Goal: Task Accomplishment & Management: Complete application form

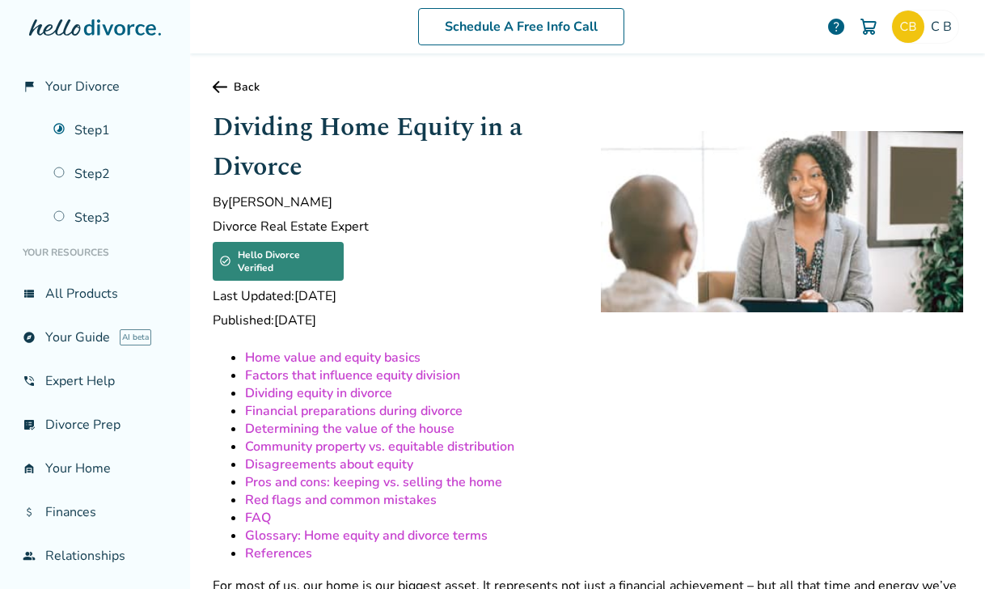
scroll to position [3417, 0]
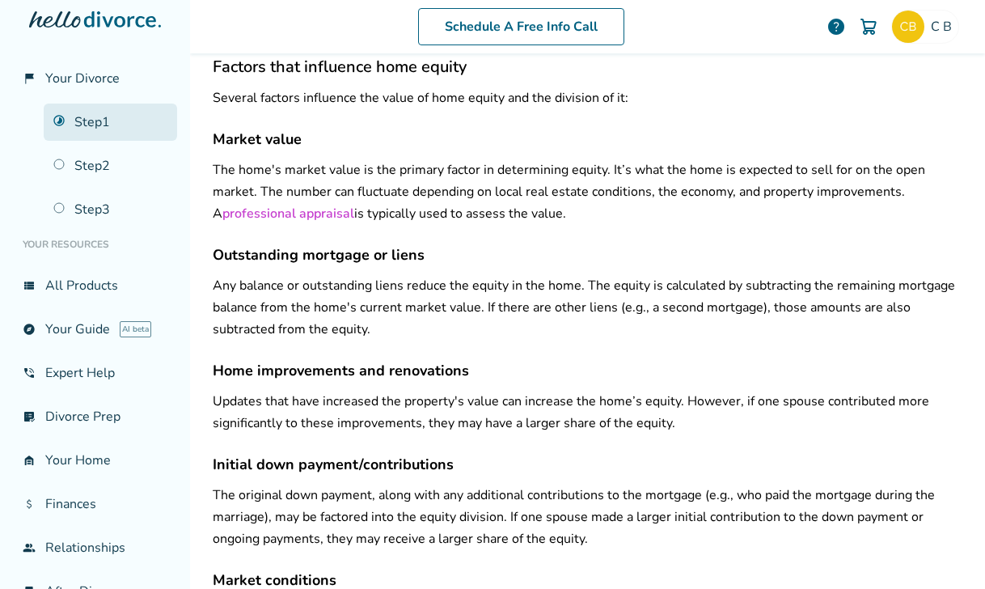
click at [109, 120] on link "Step 1" at bounding box center [110, 122] width 133 height 37
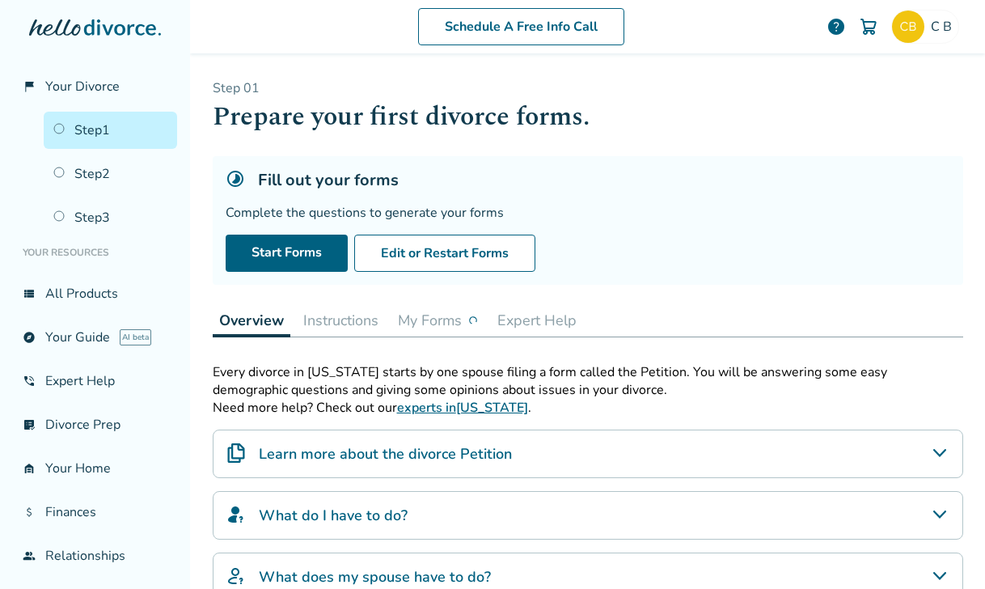
click at [425, 321] on button "My Forms" at bounding box center [437, 320] width 93 height 32
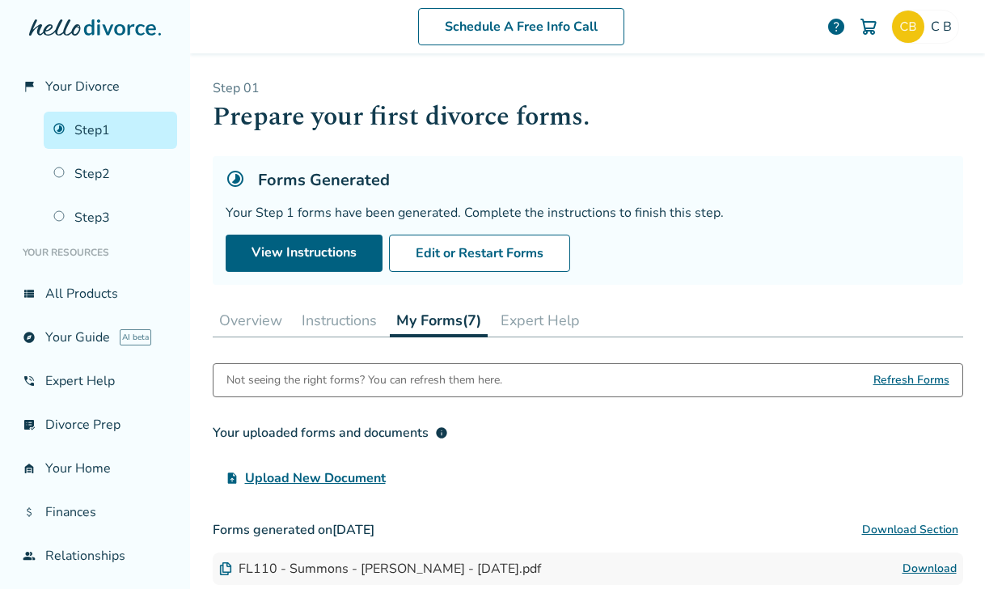
click at [345, 320] on button "Instructions" at bounding box center [339, 320] width 88 height 32
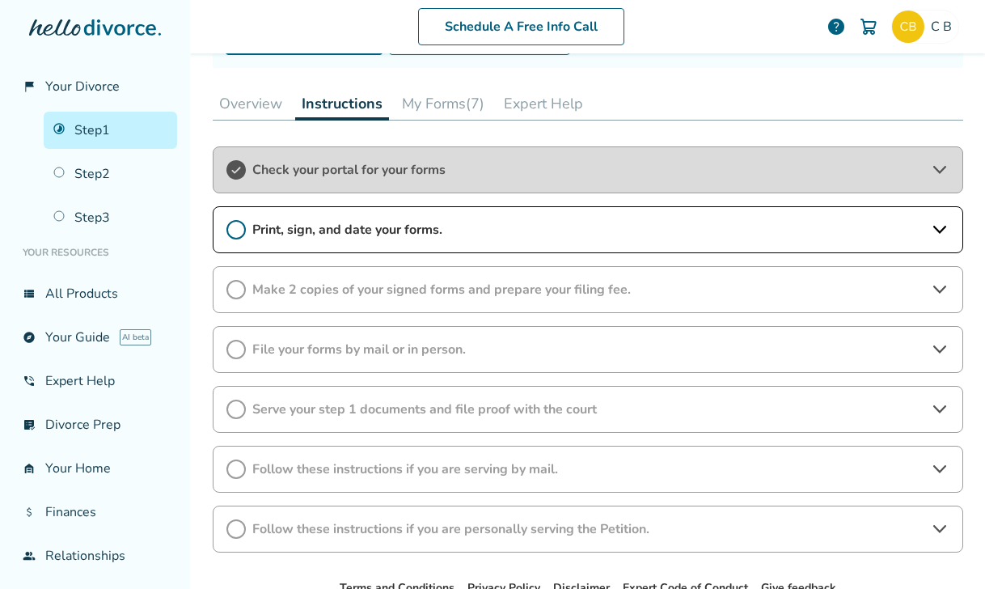
scroll to position [218, 0]
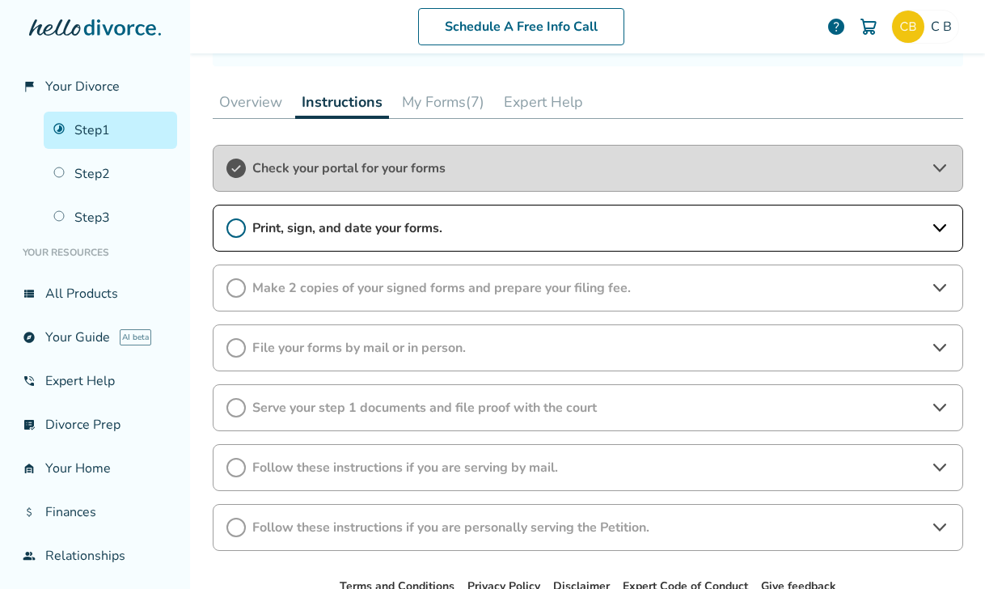
click at [485, 224] on span "Print, sign, and date your forms." at bounding box center [587, 228] width 671 height 18
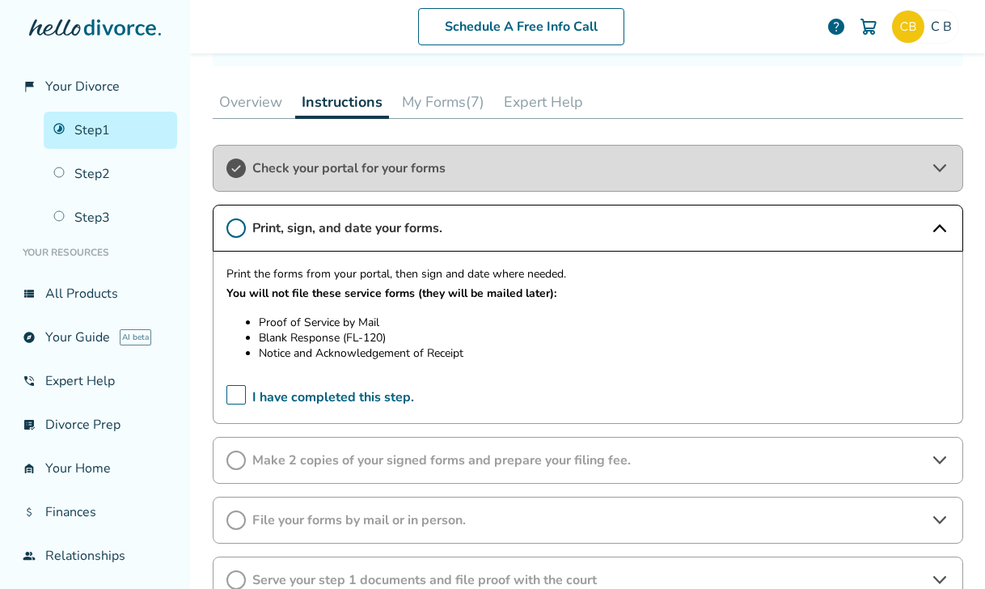
click at [444, 104] on button "My Forms (7)" at bounding box center [442, 102] width 95 height 32
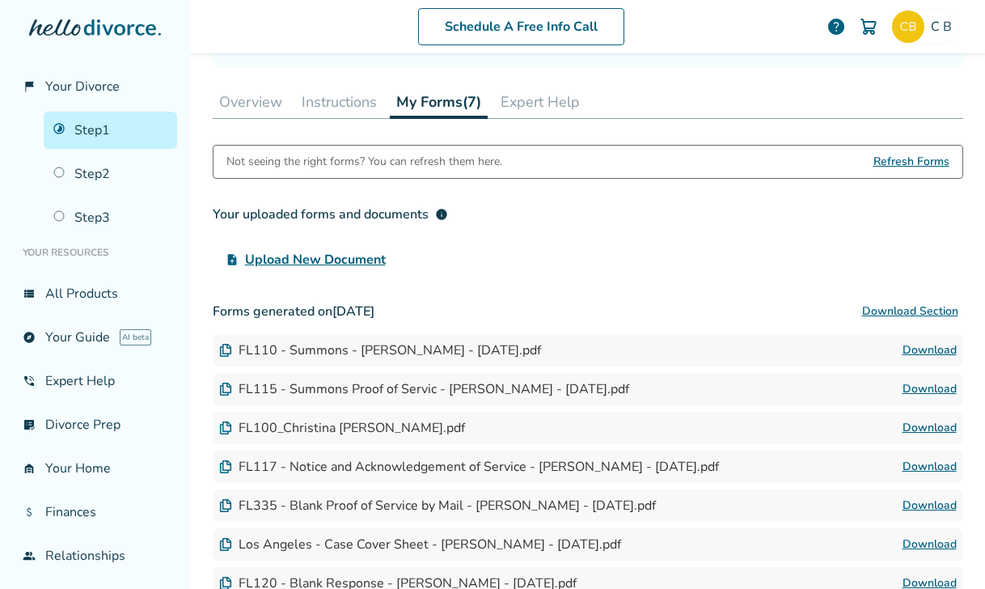
click at [341, 108] on button "Instructions" at bounding box center [339, 102] width 88 height 32
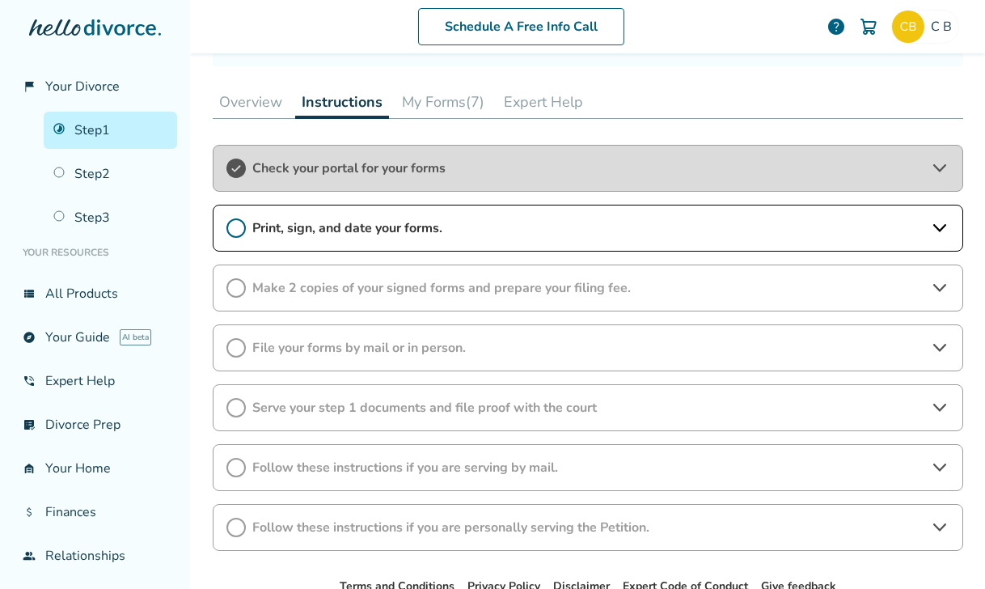
click at [307, 225] on span "Print, sign, and date your forms." at bounding box center [587, 228] width 671 height 18
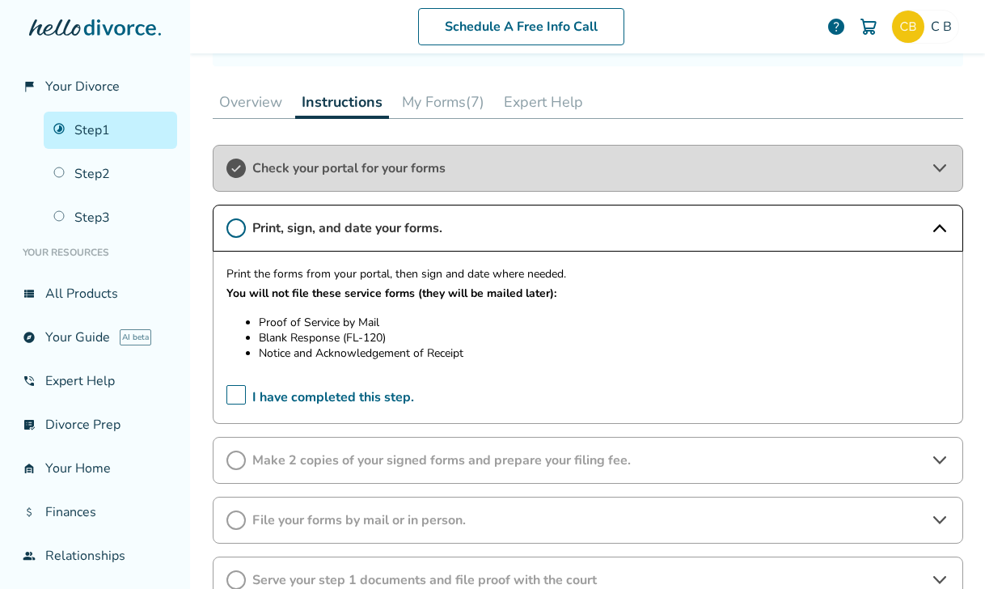
click at [466, 106] on button "My Forms (7)" at bounding box center [442, 102] width 95 height 32
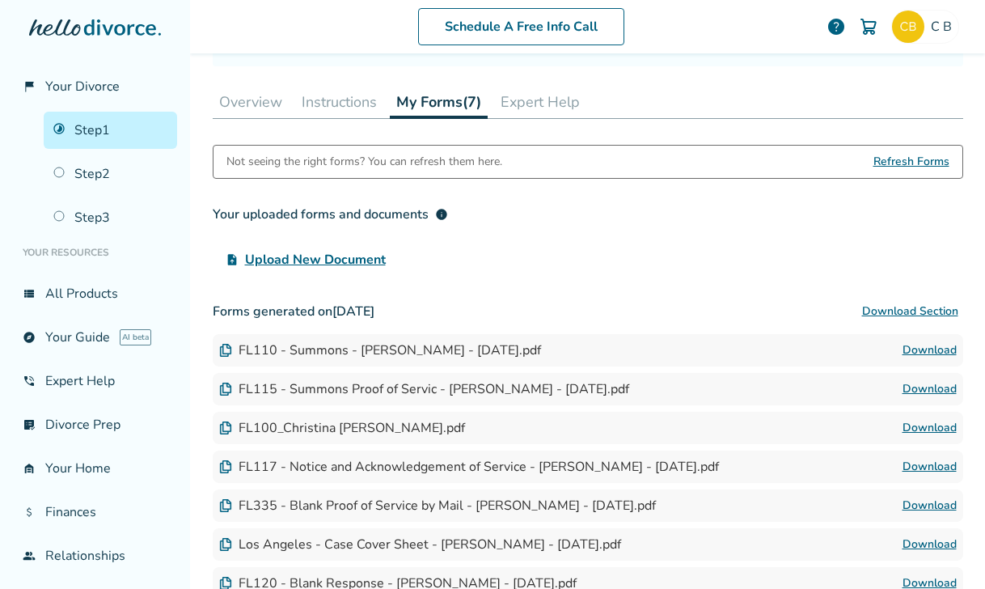
click at [914, 462] on link "Download" at bounding box center [930, 466] width 54 height 19
click at [341, 101] on button "Instructions" at bounding box center [339, 102] width 88 height 32
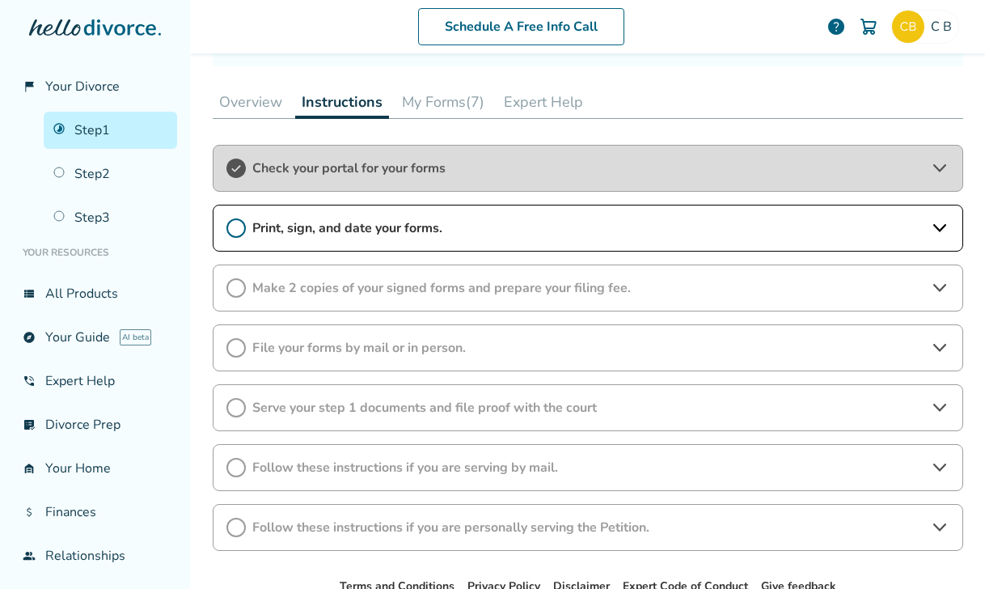
click at [275, 224] on span "Print, sign, and date your forms." at bounding box center [587, 228] width 671 height 18
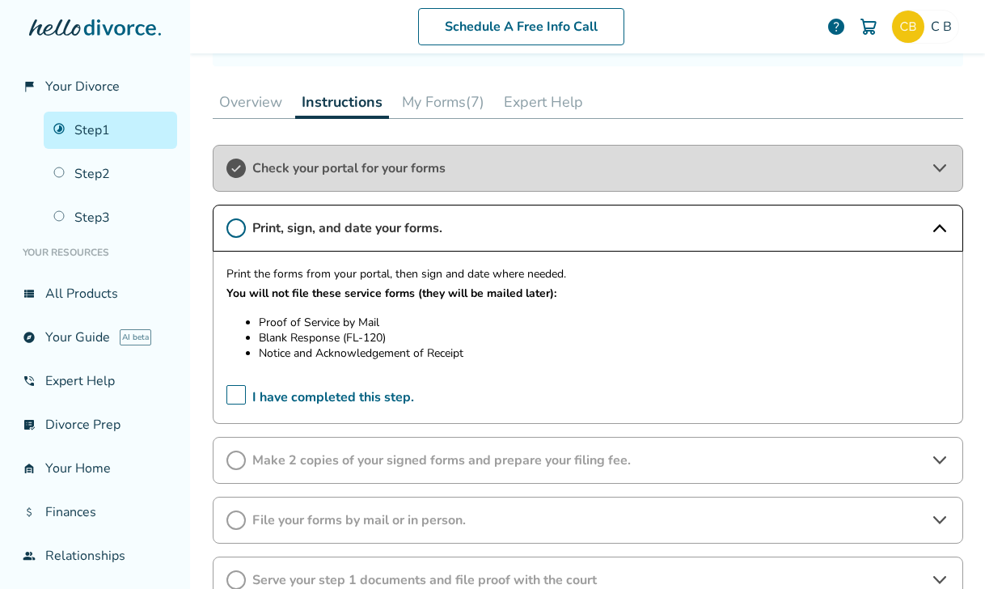
click at [442, 102] on button "My Forms (7)" at bounding box center [442, 102] width 95 height 32
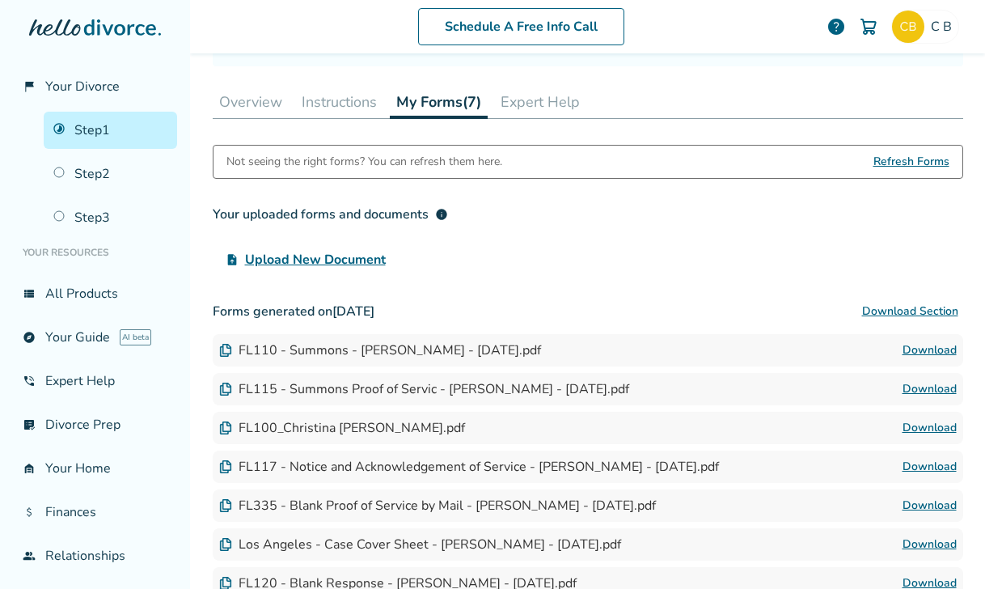
click at [911, 351] on link "Download" at bounding box center [930, 349] width 54 height 19
click at [915, 385] on link "Download" at bounding box center [930, 388] width 54 height 19
click at [909, 425] on link "Download" at bounding box center [930, 427] width 54 height 19
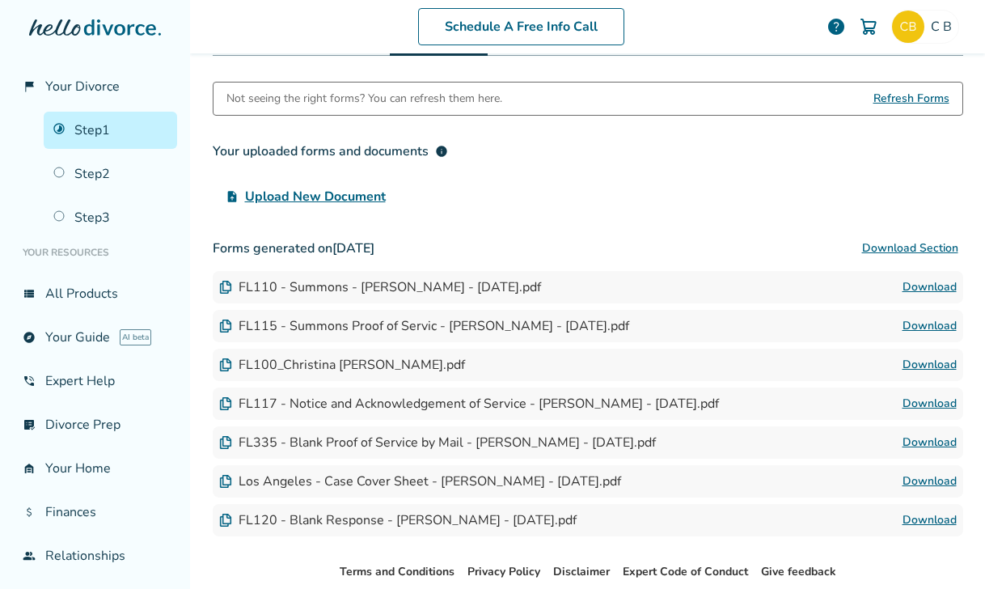
scroll to position [310, 0]
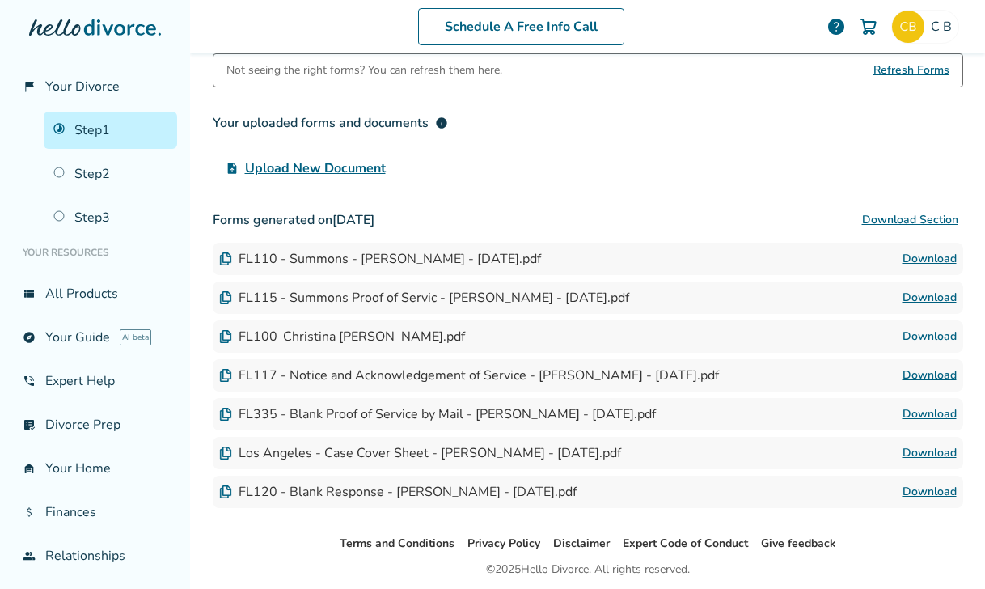
click at [928, 451] on link "Download" at bounding box center [930, 452] width 54 height 19
click at [116, 130] on link "Step 1" at bounding box center [110, 130] width 133 height 37
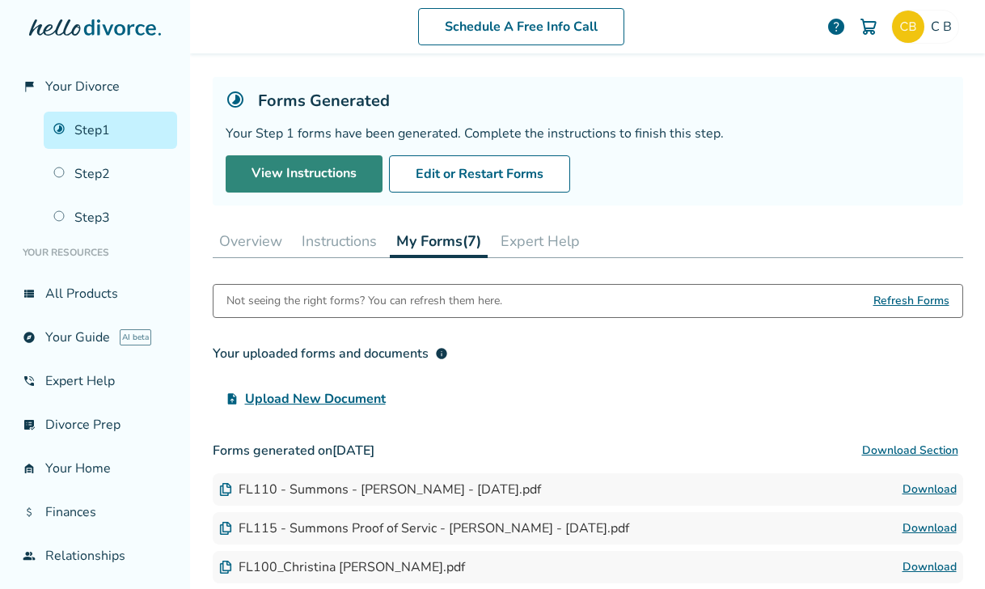
click at [308, 178] on link "View Instructions" at bounding box center [304, 173] width 157 height 37
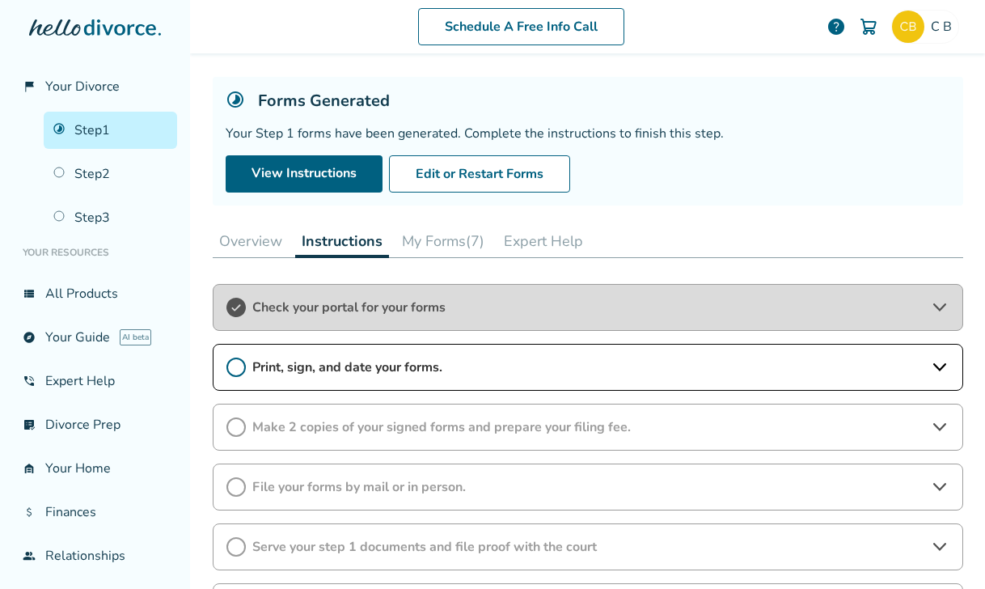
click at [380, 366] on span "Print, sign, and date your forms." at bounding box center [587, 367] width 671 height 18
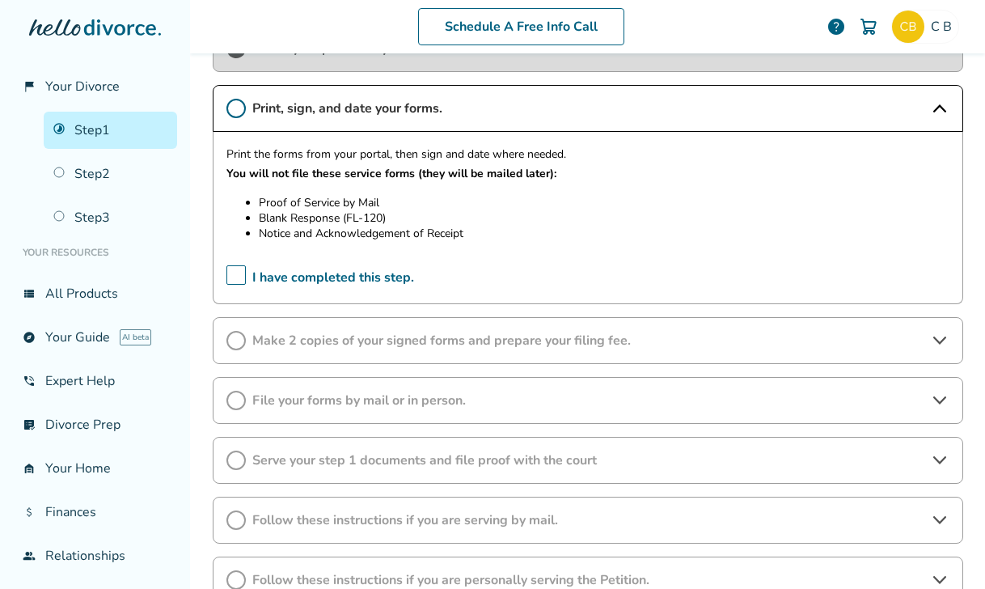
scroll to position [350, 0]
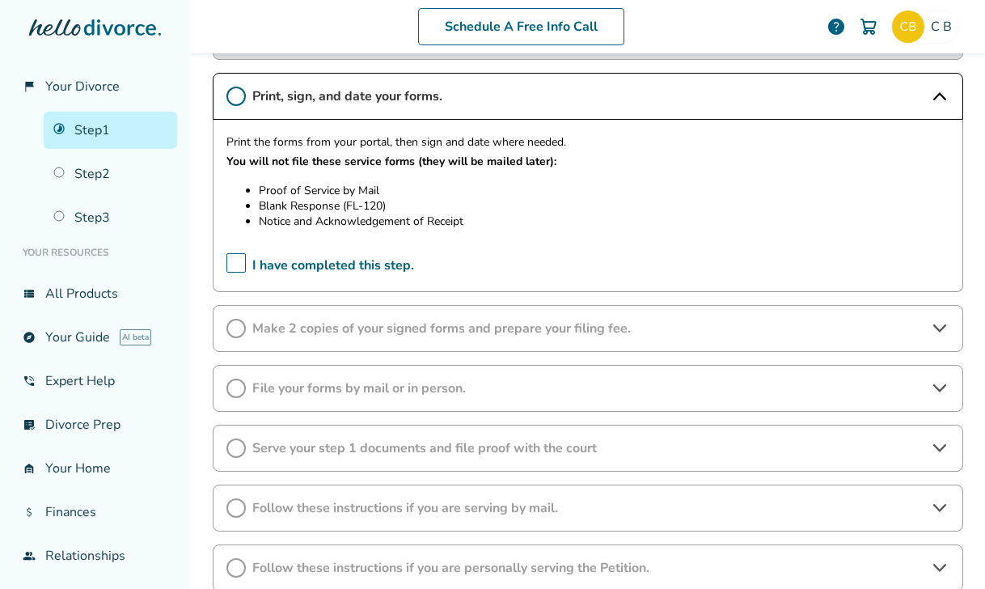
click at [353, 328] on span "Make 2 copies of your signed forms and prepare your filing fee." at bounding box center [587, 328] width 671 height 18
